Goal: Information Seeking & Learning: Compare options

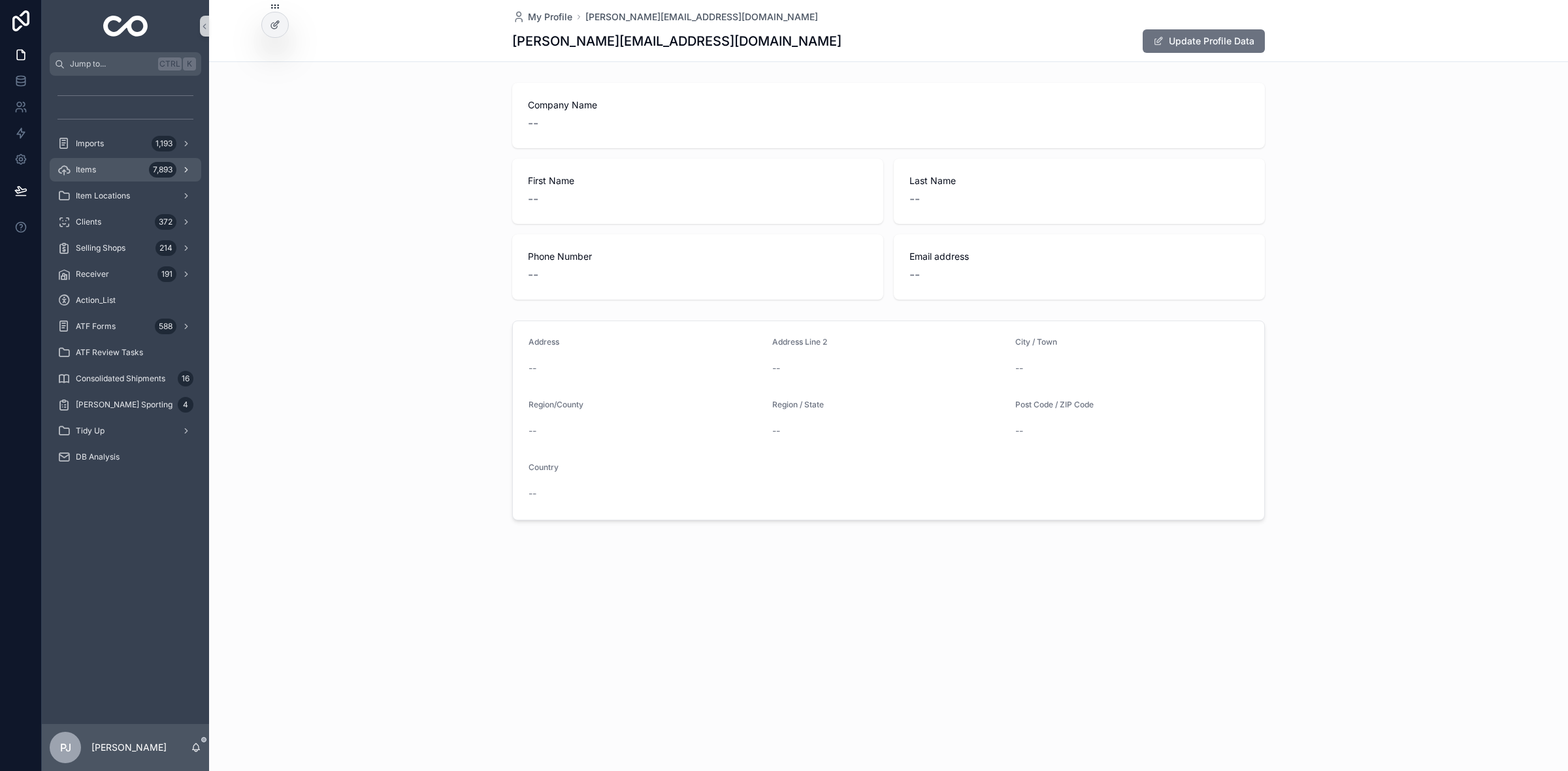
click at [127, 164] on div "Items 7,893" at bounding box center [125, 169] width 136 height 21
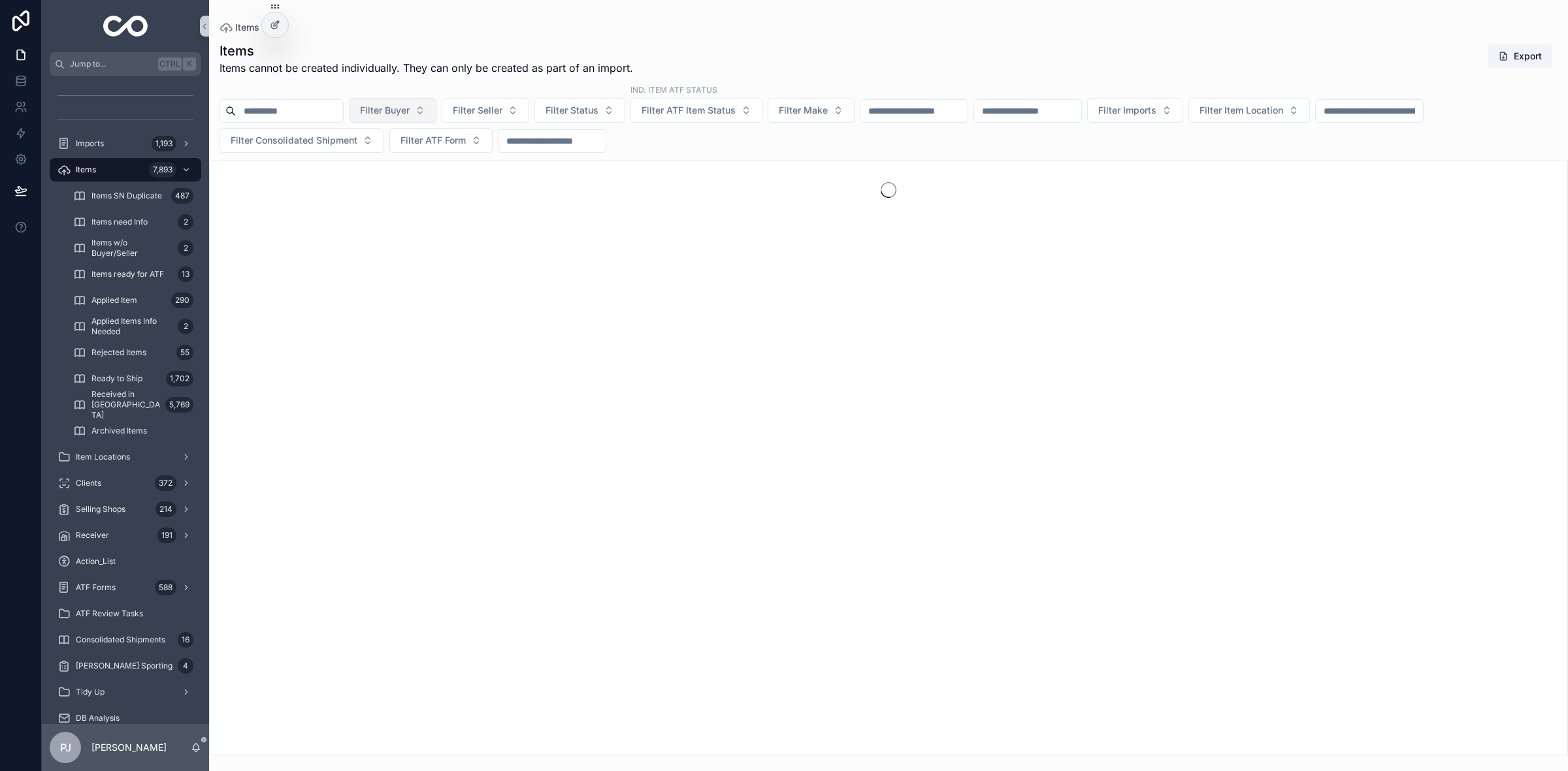
click at [426, 117] on button "Filter Buyer" at bounding box center [393, 110] width 87 height 25
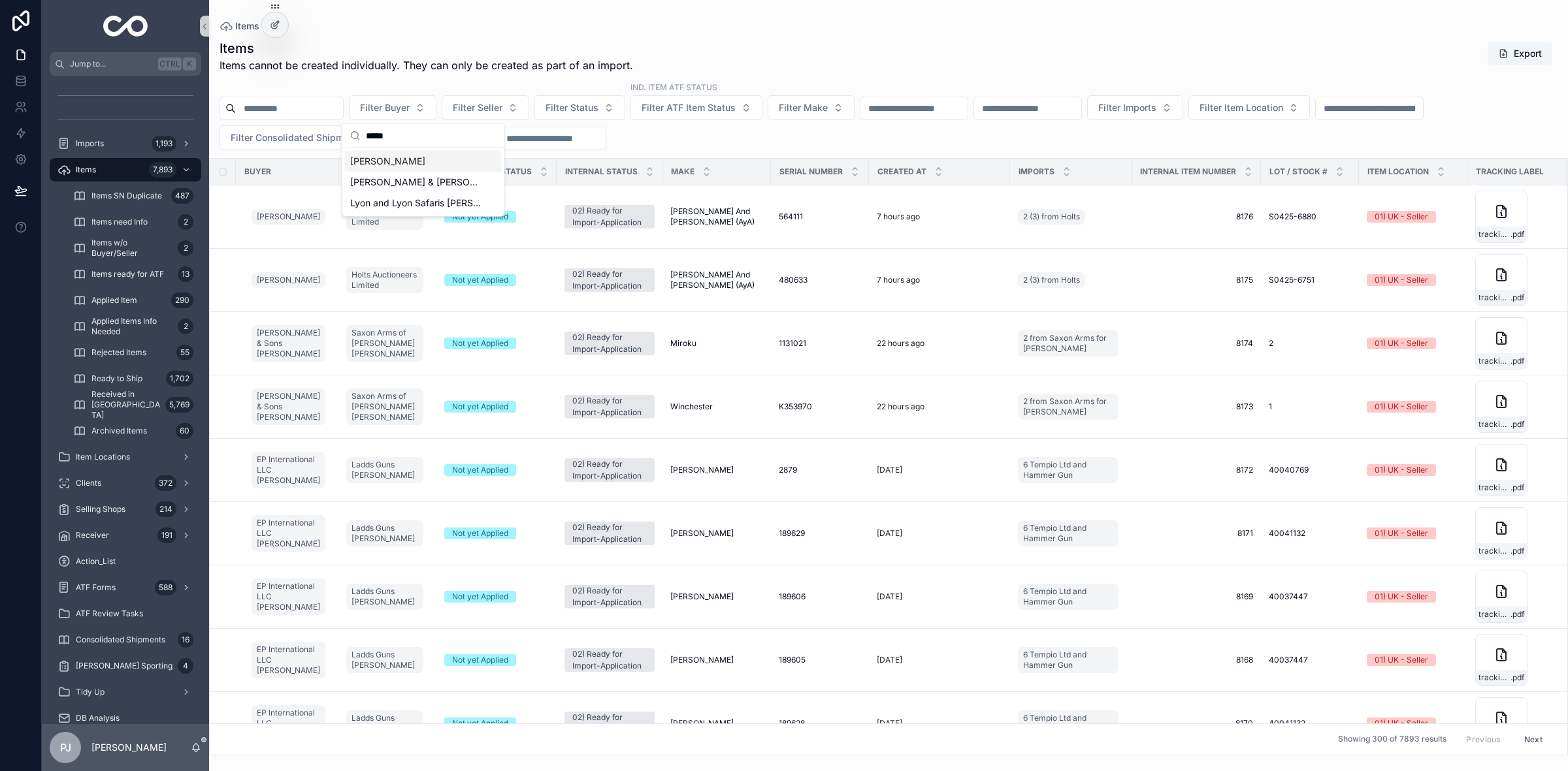
type input "*****"
drag, startPoint x: 399, startPoint y: 163, endPoint x: 410, endPoint y: 188, distance: 27.3
click at [410, 188] on div "[PERSON_NAME] [PERSON_NAME] & [PERSON_NAME] [PERSON_NAME] [PERSON_NAME] and [PE…" at bounding box center [423, 182] width 157 height 63
click at [771, 39] on div "Items Items cannot be created individually. They can only be created as part of…" at bounding box center [888, 56] width 1338 height 34
click at [436, 109] on button "Filter Buyer" at bounding box center [393, 107] width 87 height 25
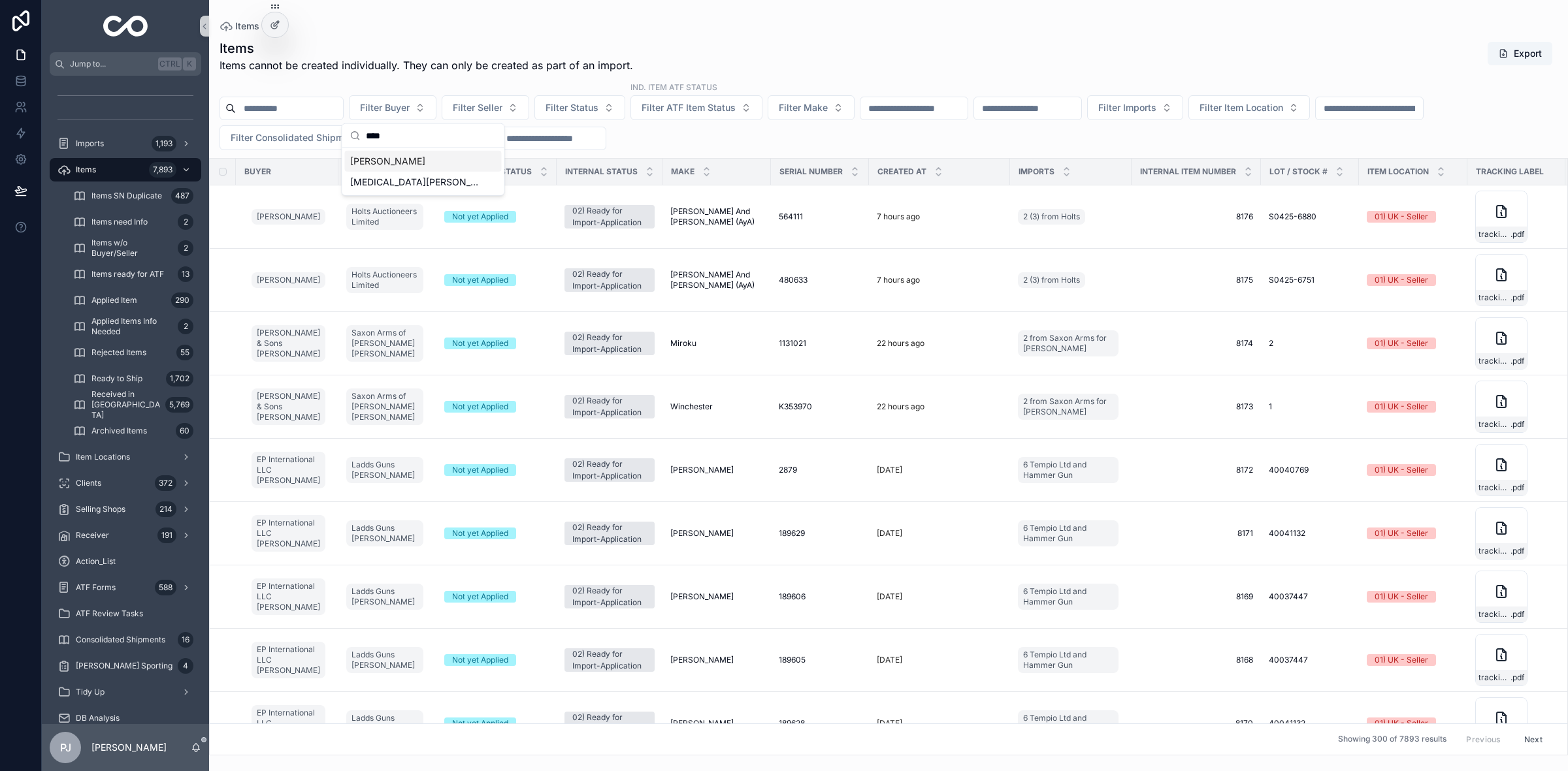
type input "****"
click at [413, 163] on div "[PERSON_NAME]" at bounding box center [423, 161] width 157 height 21
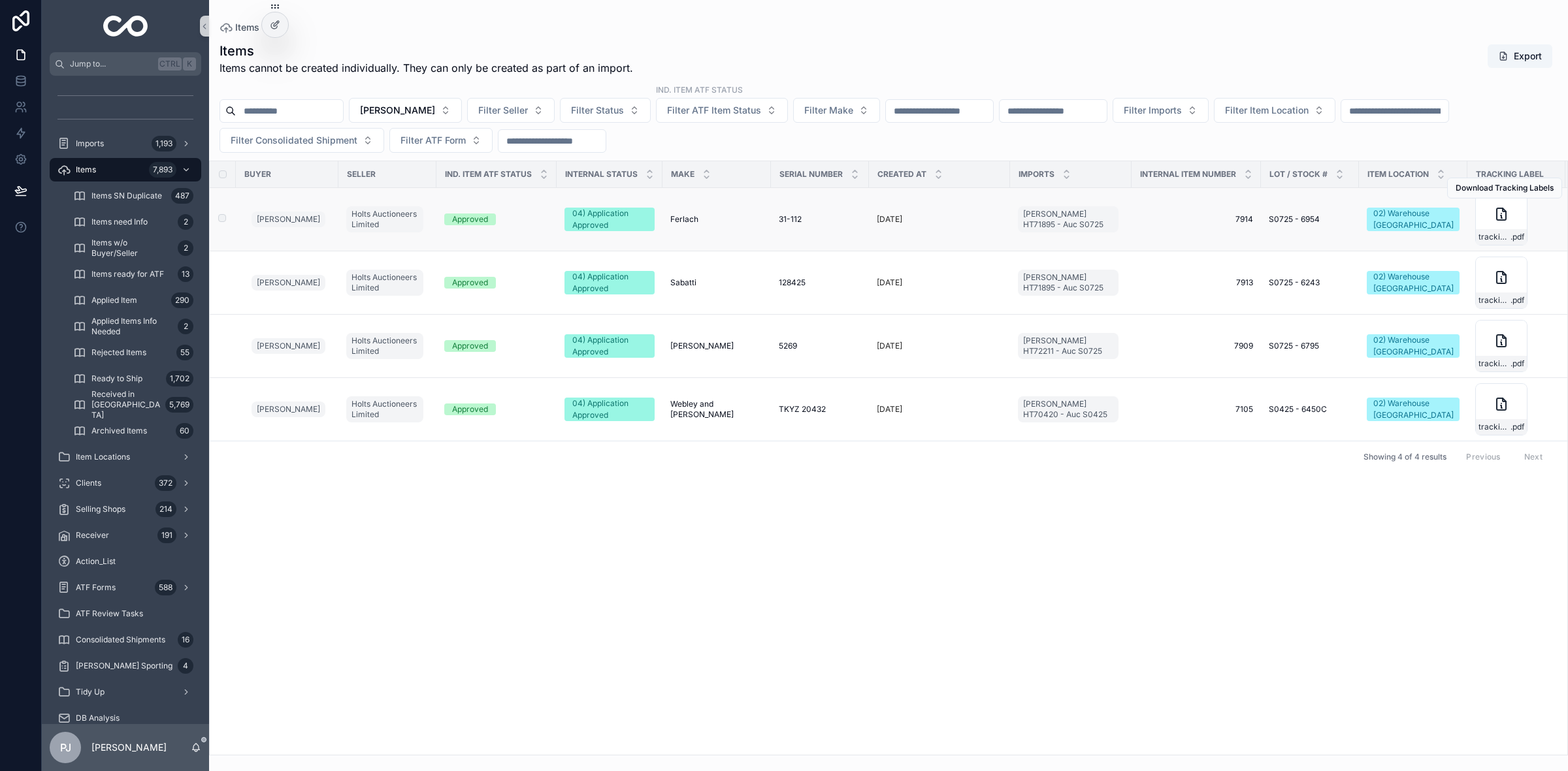
click at [694, 214] on div "Ferlach Ferlach" at bounding box center [717, 219] width 93 height 11
click at [693, 282] on div "[PERSON_NAME]" at bounding box center [717, 282] width 93 height 11
click at [792, 347] on div "5269 5269" at bounding box center [819, 346] width 82 height 11
